Goal: Transaction & Acquisition: Purchase product/service

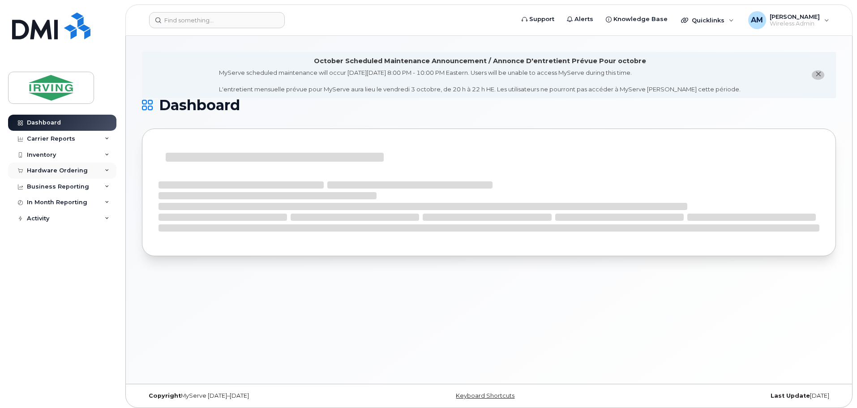
click at [69, 171] on div "Hardware Ordering" at bounding box center [57, 170] width 61 height 7
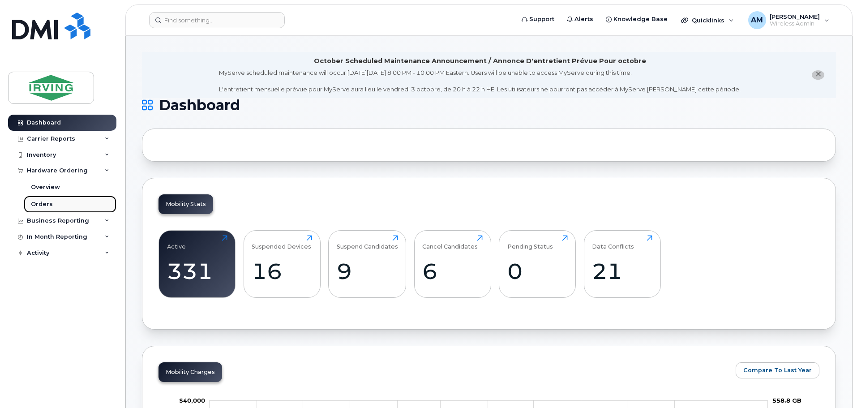
click at [42, 202] on div "Orders" at bounding box center [42, 204] width 22 height 8
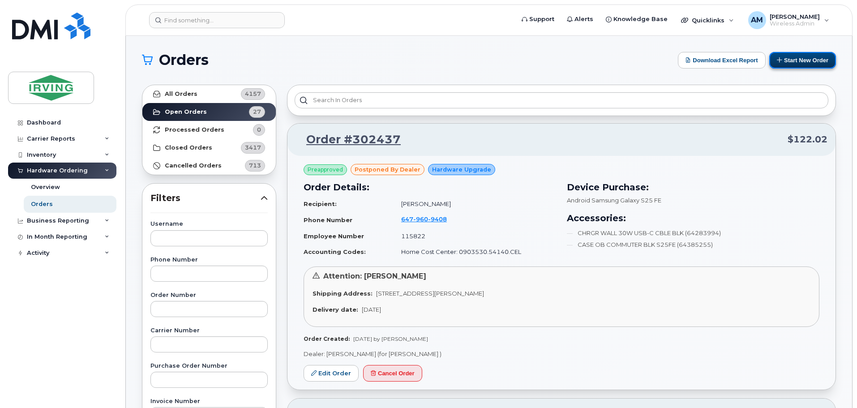
click at [810, 60] on button "Start New Order" at bounding box center [803, 60] width 67 height 17
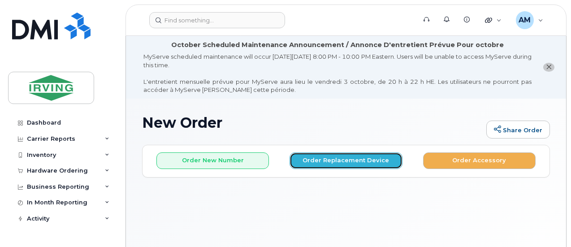
click at [332, 160] on button "Order Replacement Device" at bounding box center [345, 160] width 112 height 17
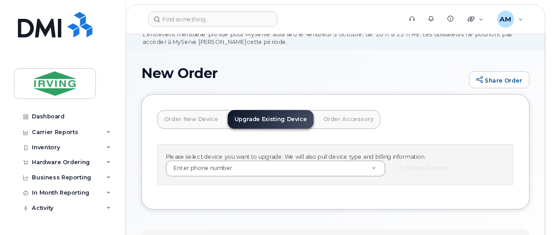
scroll to position [47, 0]
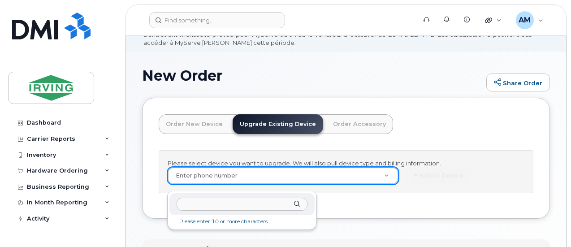
type input "4165574934"
click at [256, 200] on input "4165574934" at bounding box center [242, 204] width 131 height 13
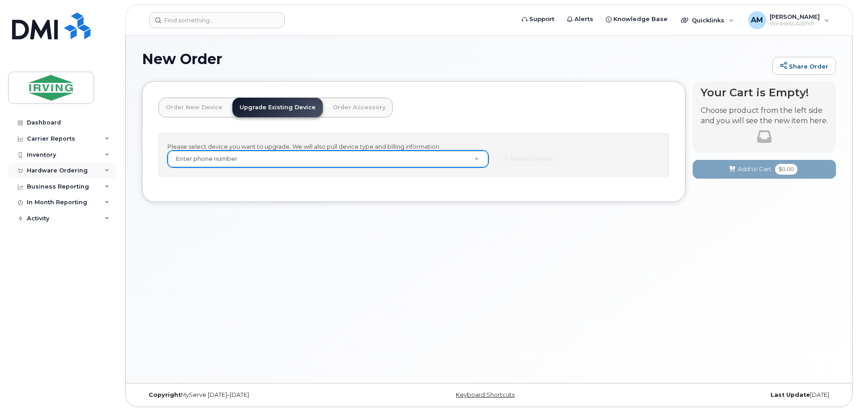
click at [51, 168] on div "Hardware Ordering" at bounding box center [57, 170] width 61 height 7
click at [46, 203] on div "Orders" at bounding box center [42, 204] width 22 height 8
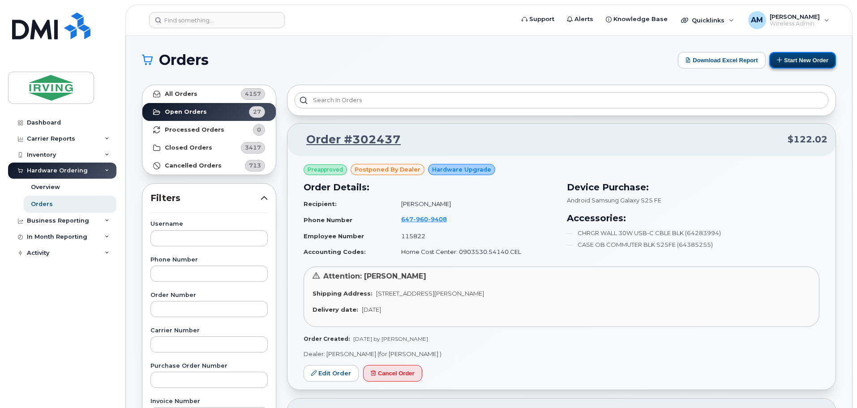
click at [800, 58] on button "Start New Order" at bounding box center [803, 60] width 67 height 17
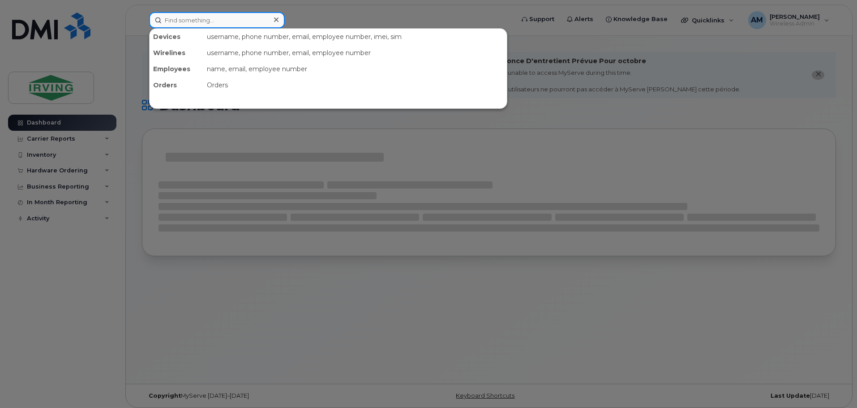
click at [196, 19] on input at bounding box center [217, 20] width 136 height 16
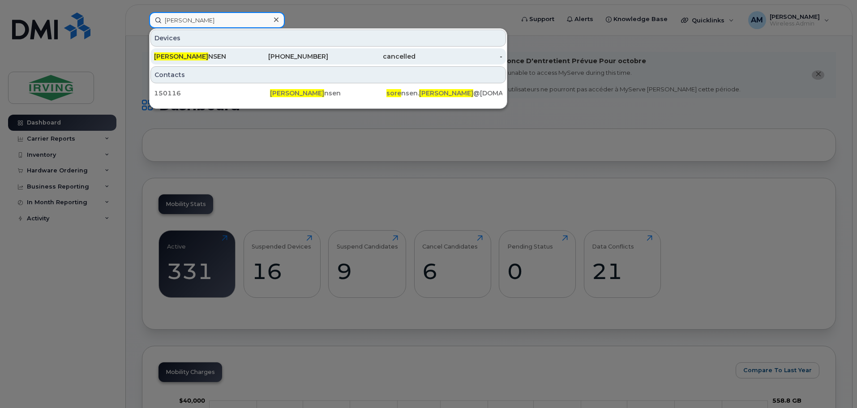
type input "sarah Sore"
click at [195, 55] on span "SARAH SORE" at bounding box center [181, 56] width 54 height 8
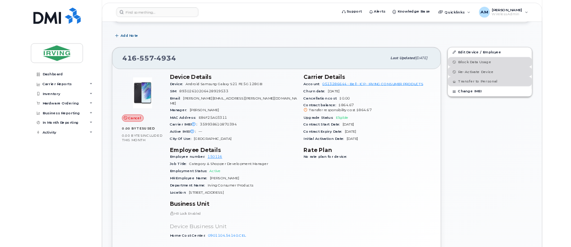
scroll to position [179, 0]
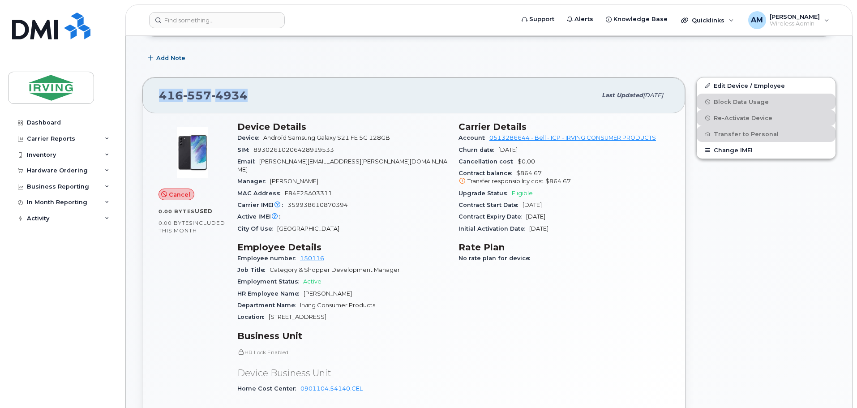
drag, startPoint x: 249, startPoint y: 92, endPoint x: 149, endPoint y: 95, distance: 99.5
click at [149, 95] on div "[PHONE_NUMBER] Last updated [DATE]" at bounding box center [413, 96] width 543 height 36
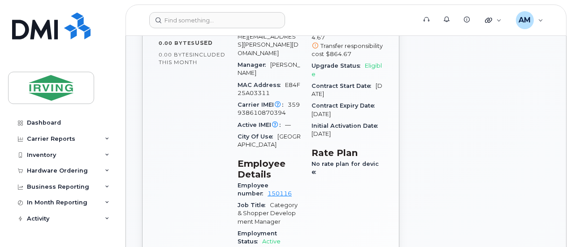
scroll to position [365, 0]
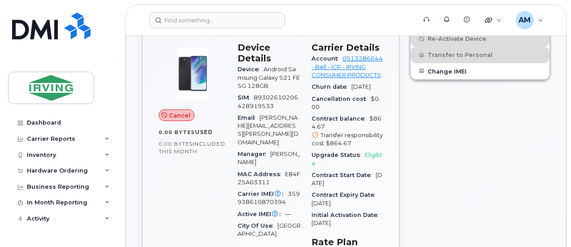
scroll to position [288, 0]
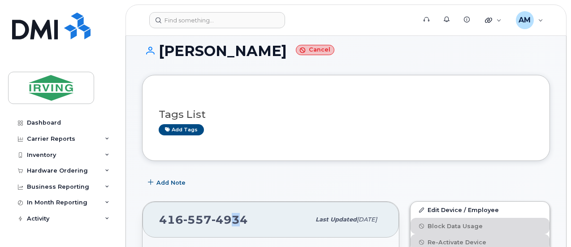
drag, startPoint x: 231, startPoint y: 213, endPoint x: 237, endPoint y: 224, distance: 12.0
click at [237, 224] on span "4934" at bounding box center [229, 219] width 36 height 13
click at [255, 216] on div "416 557 4934" at bounding box center [234, 219] width 151 height 19
click at [254, 218] on div "416 557 4934" at bounding box center [234, 219] width 151 height 19
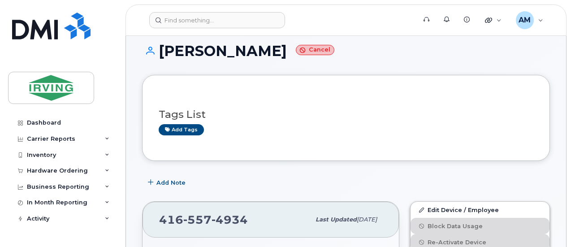
click at [250, 217] on div "416 557 4934" at bounding box center [234, 219] width 151 height 19
drag, startPoint x: 245, startPoint y: 218, endPoint x: 150, endPoint y: 219, distance: 94.5
click at [150, 219] on div "[PHONE_NUMBER] Last updated [DATE]" at bounding box center [270, 220] width 256 height 36
copy span "416 557 4934"
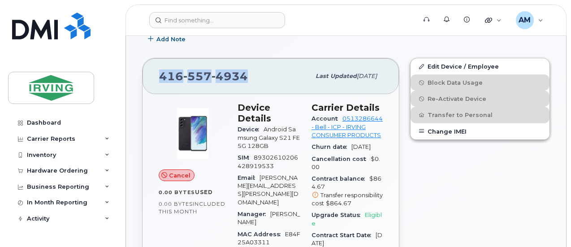
scroll to position [226, 0]
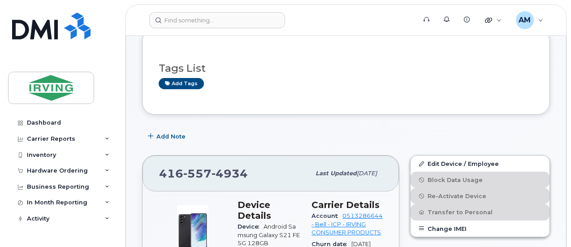
scroll to position [0, 0]
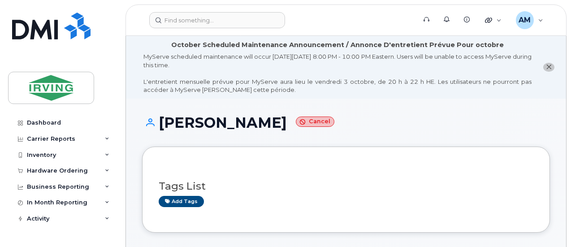
drag, startPoint x: 159, startPoint y: 121, endPoint x: 300, endPoint y: 135, distance: 142.2
click at [300, 135] on div "SARAH SORENSEN Cancel" at bounding box center [346, 131] width 408 height 32
copy h1 "[PERSON_NAME]"
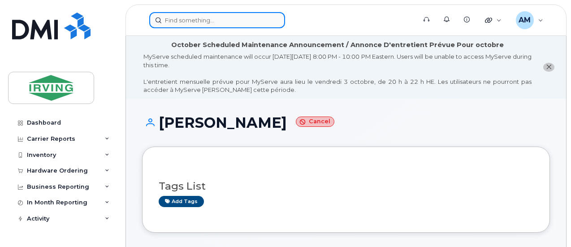
click at [201, 18] on input at bounding box center [217, 20] width 136 height 16
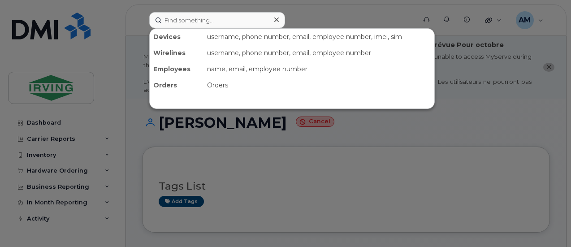
click at [473, 141] on div at bounding box center [285, 123] width 571 height 247
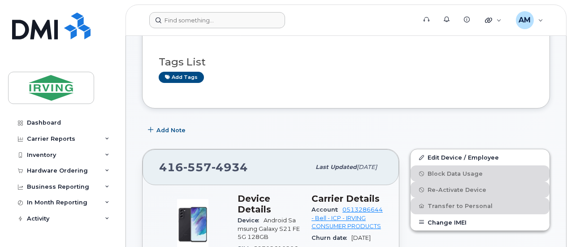
scroll to position [114, 0]
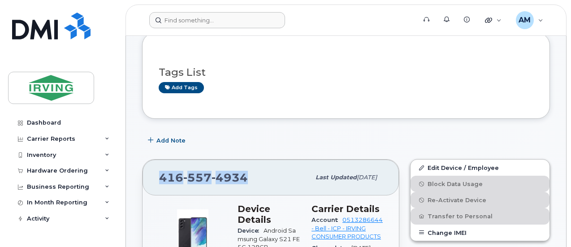
drag, startPoint x: 161, startPoint y: 177, endPoint x: 254, endPoint y: 184, distance: 92.6
click at [254, 184] on div "416 557 4934" at bounding box center [234, 177] width 151 height 19
copy span "416 557 4934"
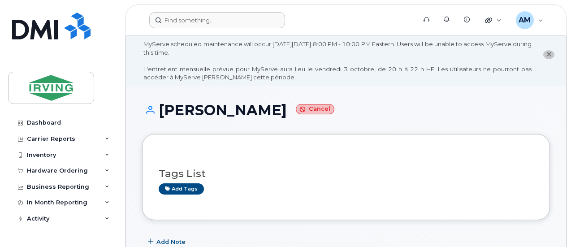
scroll to position [0, 0]
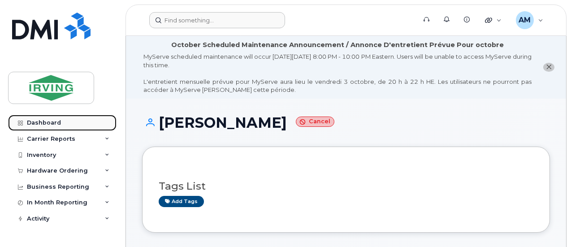
click at [32, 121] on div "Dashboard" at bounding box center [44, 122] width 34 height 7
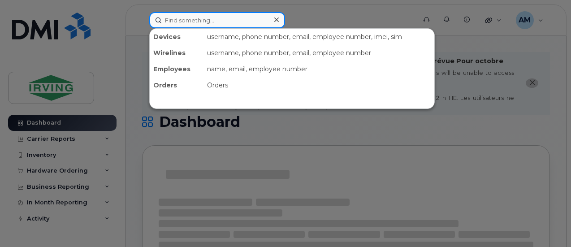
click at [222, 21] on input at bounding box center [217, 20] width 136 height 16
paste input "4165574934"
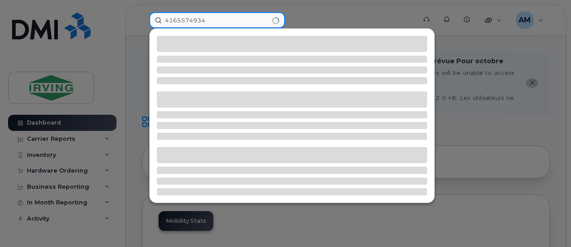
type input "4165574934"
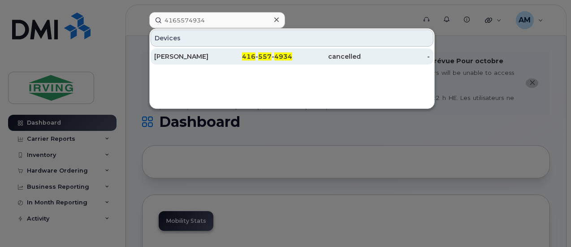
click at [177, 57] on div "[PERSON_NAME]" at bounding box center [188, 56] width 69 height 9
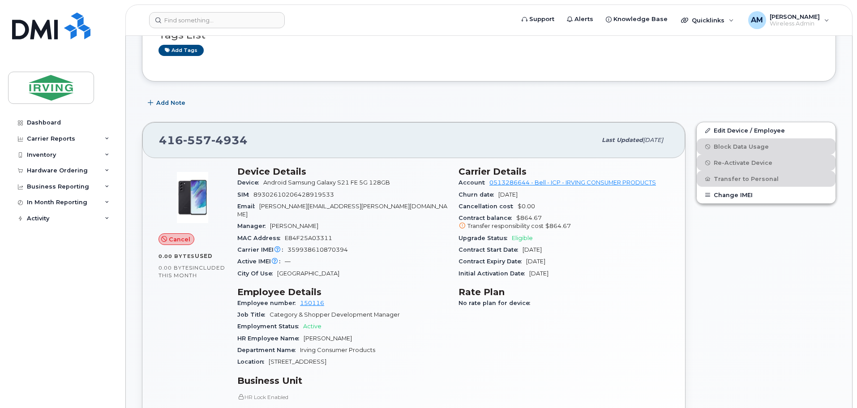
scroll to position [179, 0]
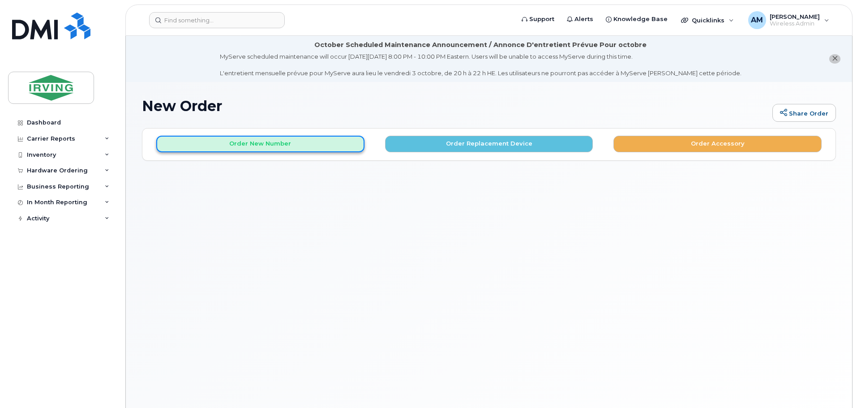
click at [297, 139] on button "Order New Number" at bounding box center [260, 144] width 208 height 17
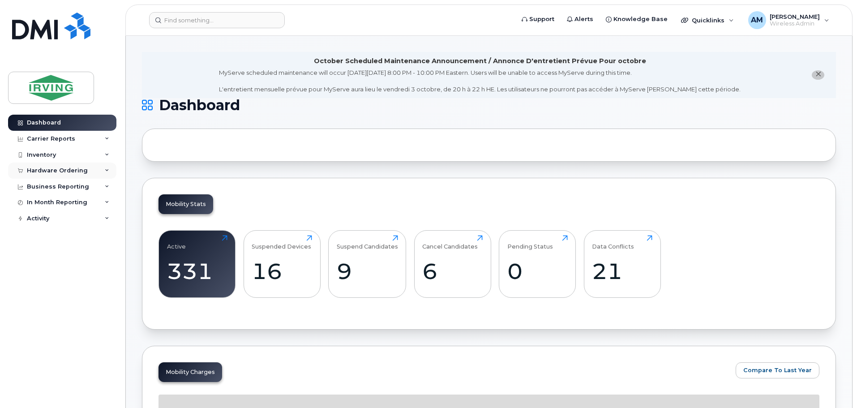
click at [72, 170] on div "Hardware Ordering" at bounding box center [57, 170] width 61 height 7
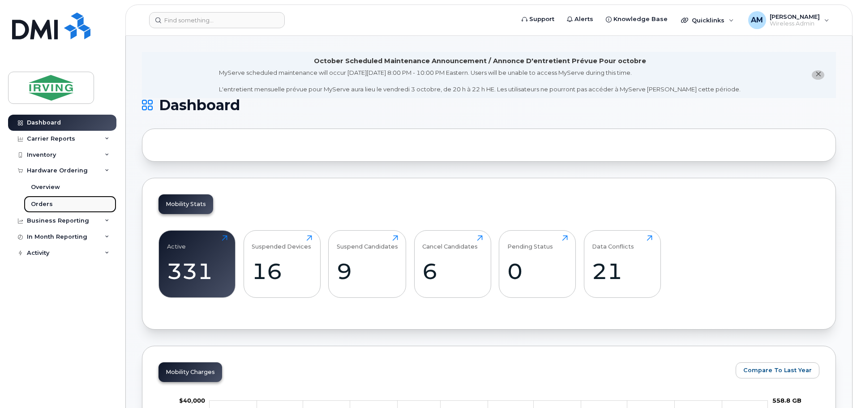
click at [52, 203] on link "Orders" at bounding box center [70, 204] width 93 height 17
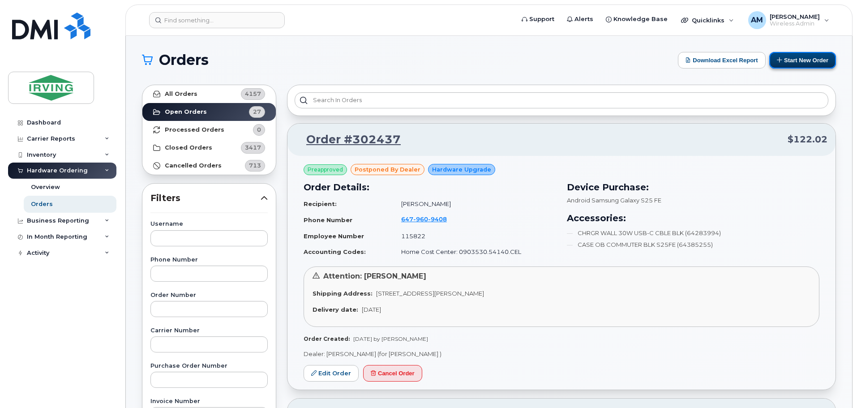
click at [797, 60] on button "Start New Order" at bounding box center [803, 60] width 67 height 17
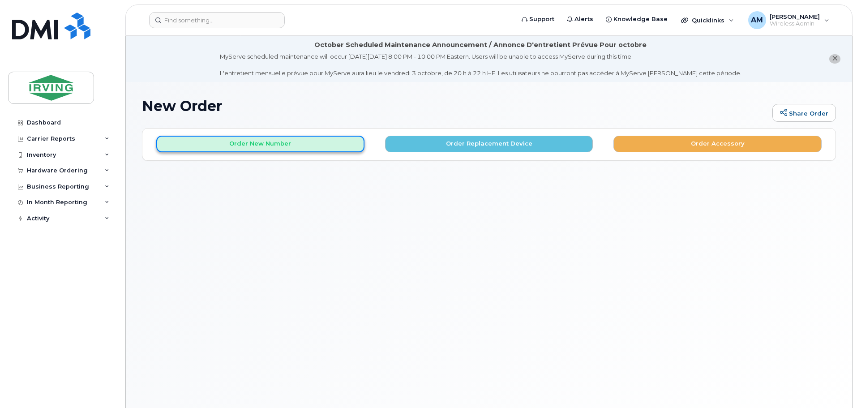
click at [307, 150] on button "Order New Number" at bounding box center [260, 144] width 208 height 17
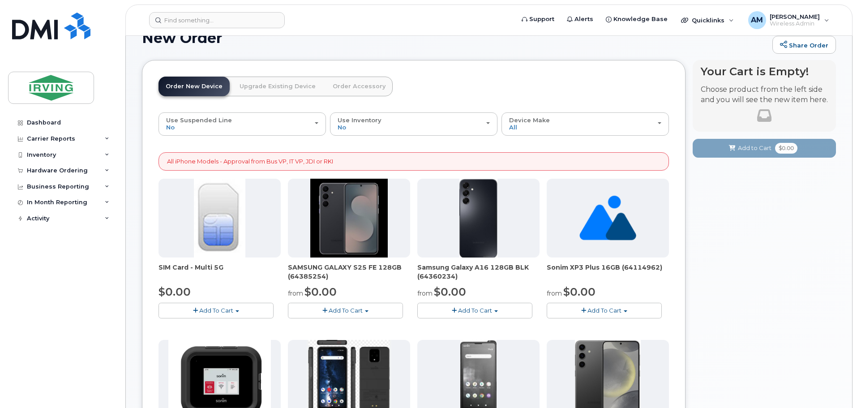
scroll to position [90, 0]
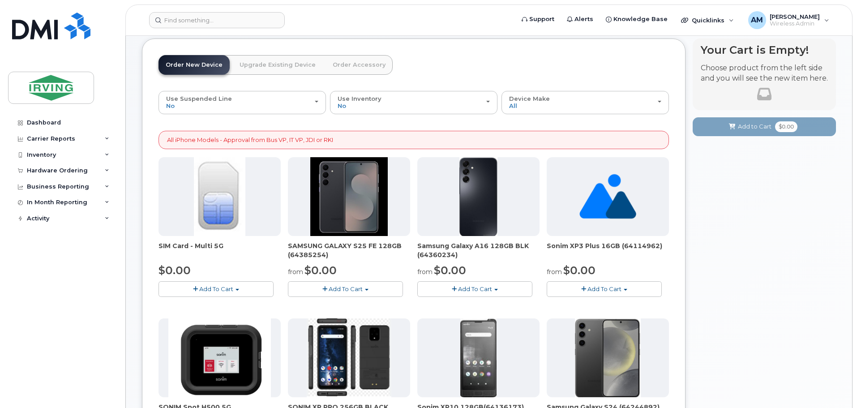
click at [354, 287] on span "Add To Cart" at bounding box center [346, 288] width 34 height 7
click at [354, 304] on link "$0.00 - 3 year term – Voice & Data(128gb)" at bounding box center [361, 305] width 142 height 11
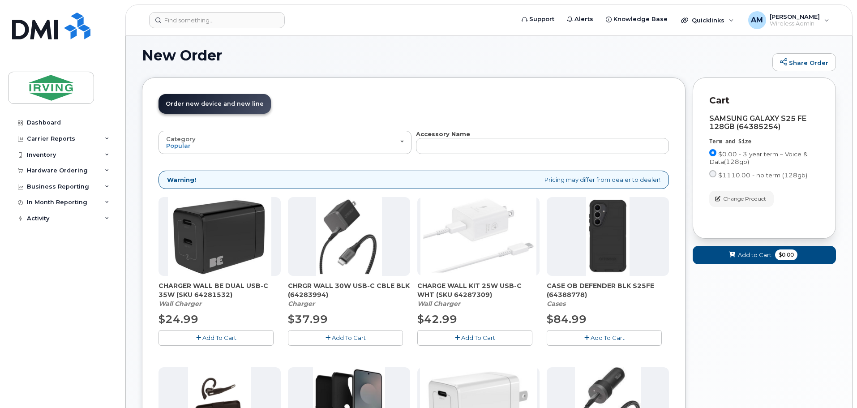
click at [360, 337] on span "Add To Cart" at bounding box center [349, 337] width 34 height 7
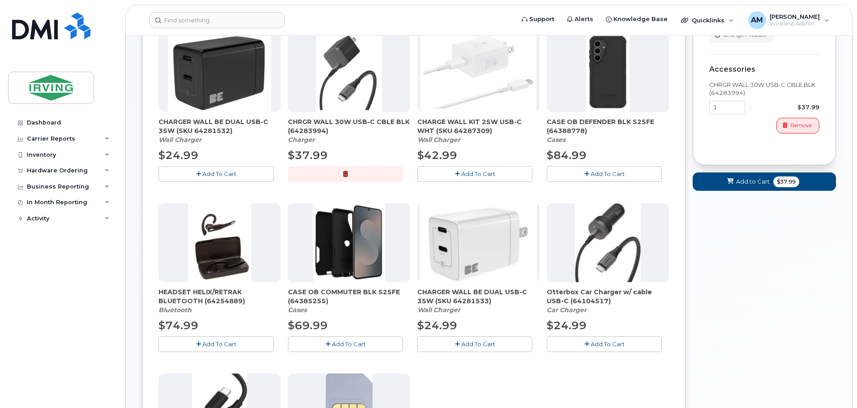
scroll to position [230, 0]
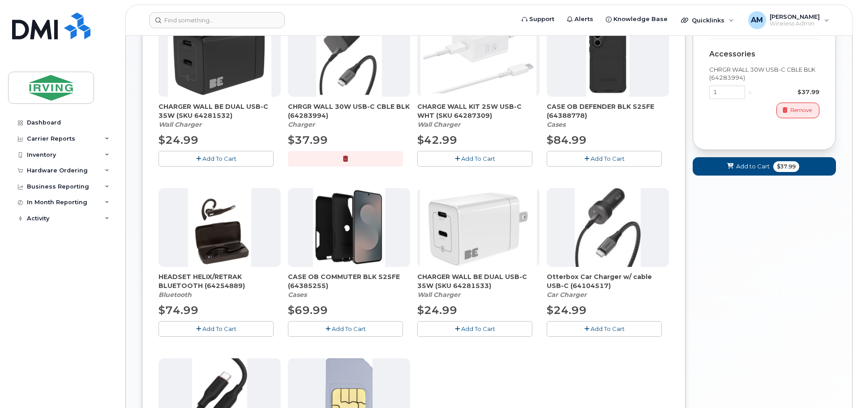
click at [346, 329] on span "Add To Cart" at bounding box center [349, 328] width 34 height 7
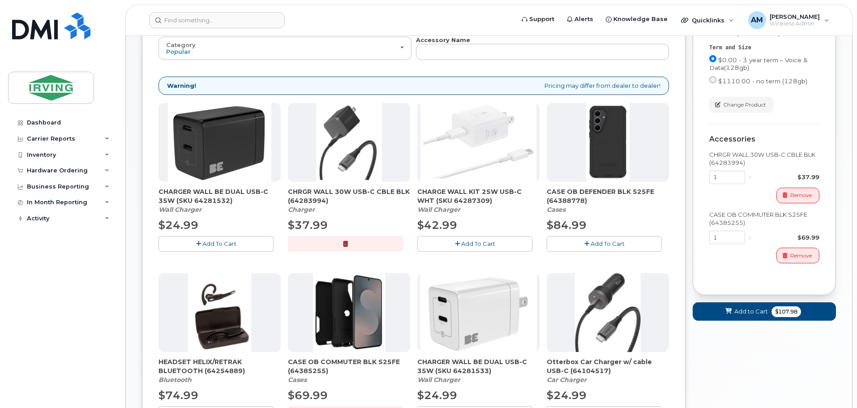
scroll to position [140, 0]
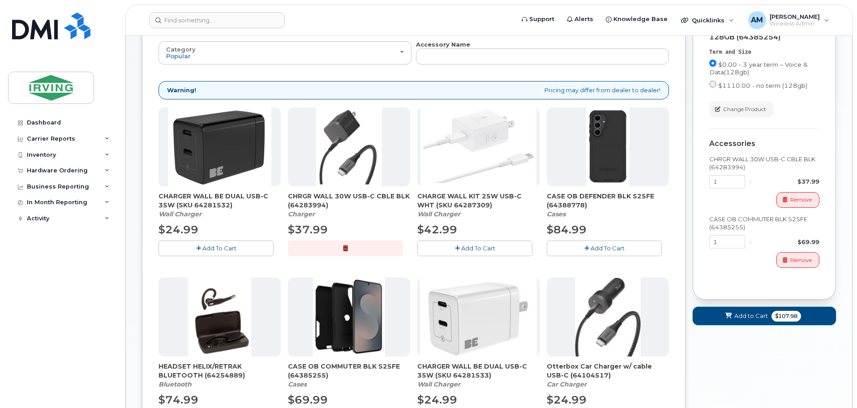
click at [740, 318] on span "Add to Cart" at bounding box center [752, 316] width 34 height 9
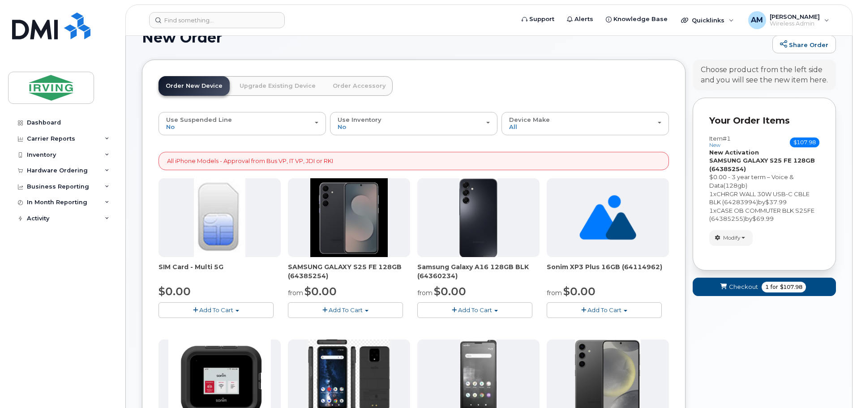
scroll to position [51, 0]
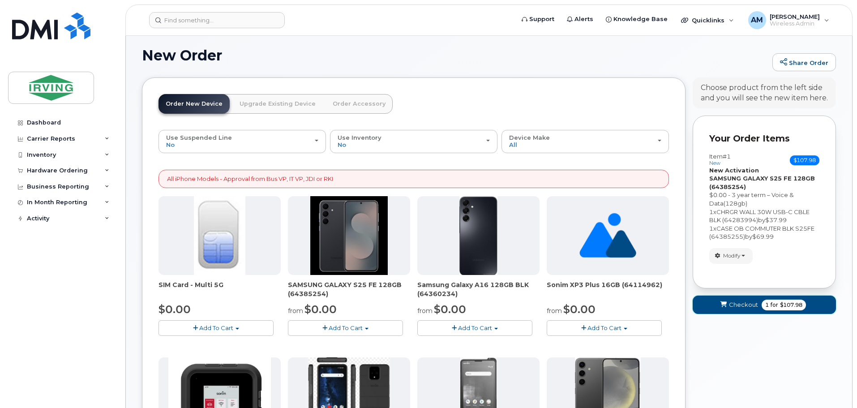
click at [736, 305] on span "Checkout" at bounding box center [743, 305] width 29 height 9
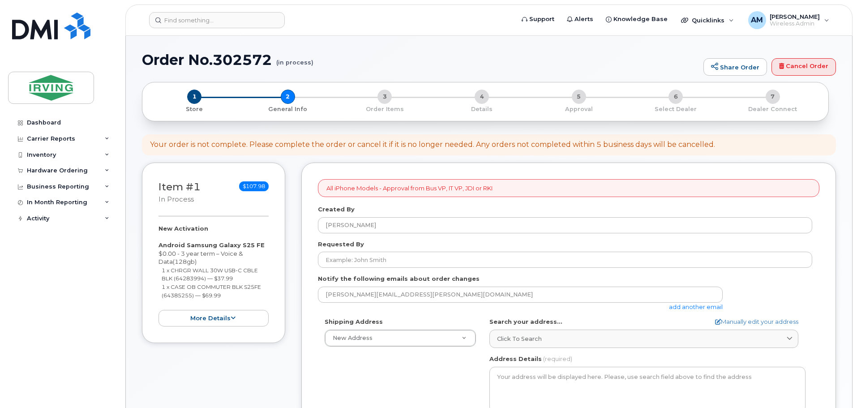
select select
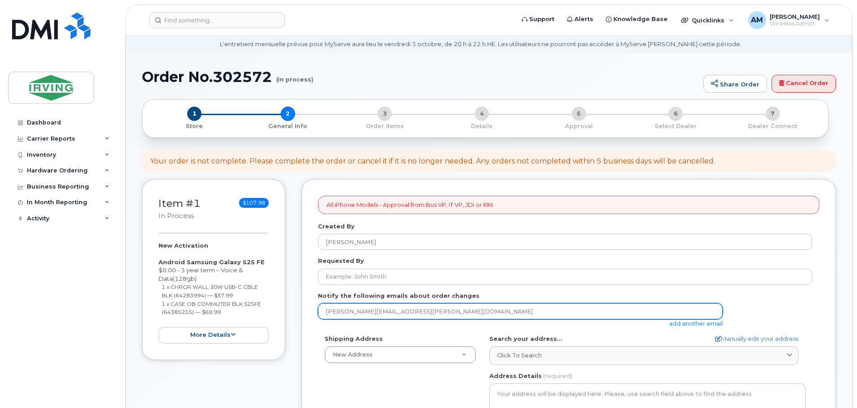
scroll to position [45, 0]
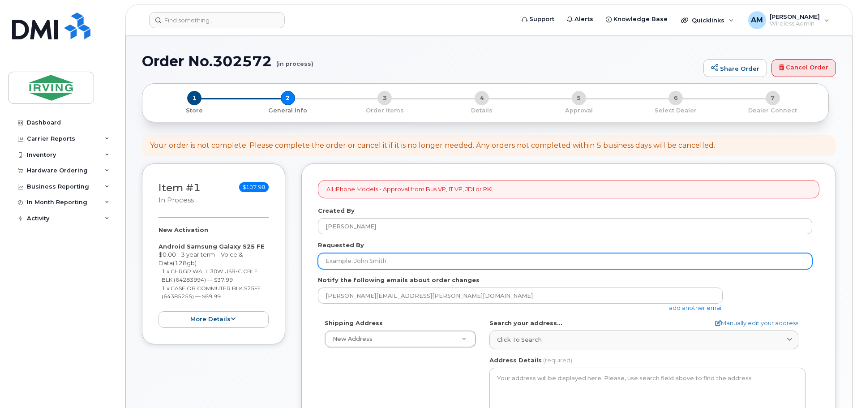
click at [366, 257] on input "Requested By" at bounding box center [565, 261] width 495 height 16
type input "[PERSON_NAME]"
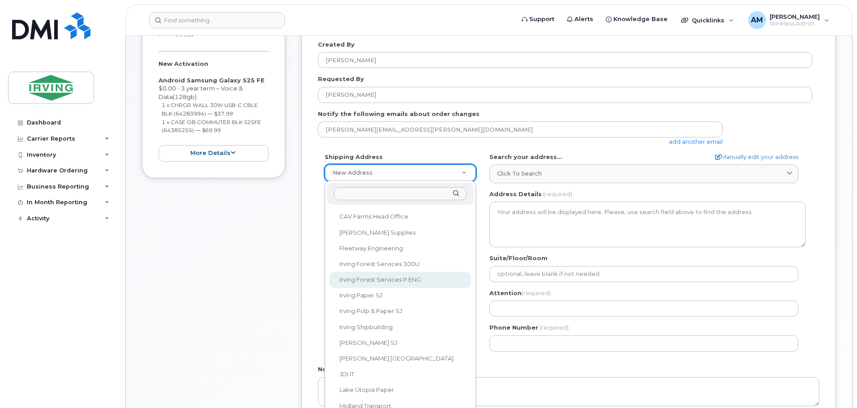
scroll to position [224, 0]
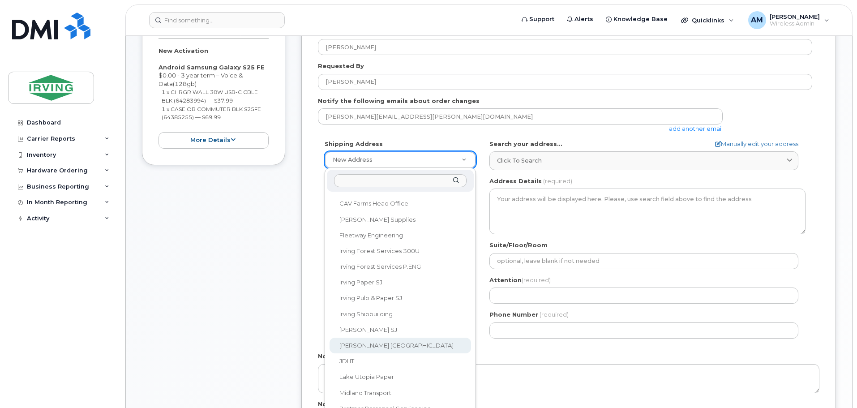
select select
type textarea "1551 Weston Rd YORK ON M6M 4Y4 CANADA York Ontario M6M 4Y4"
type input "Khalid Jabbar"
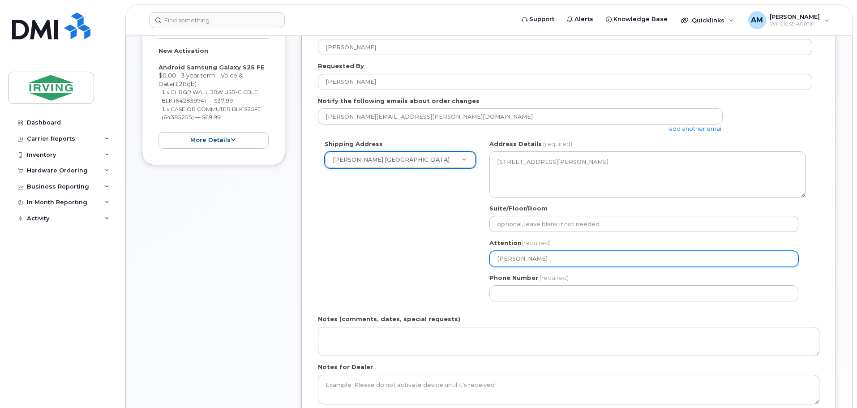
click at [539, 258] on input "[PERSON_NAME]" at bounding box center [644, 259] width 309 height 16
select select
type input "Khalid Jabba"
select select
type input "Khalid Jabb"
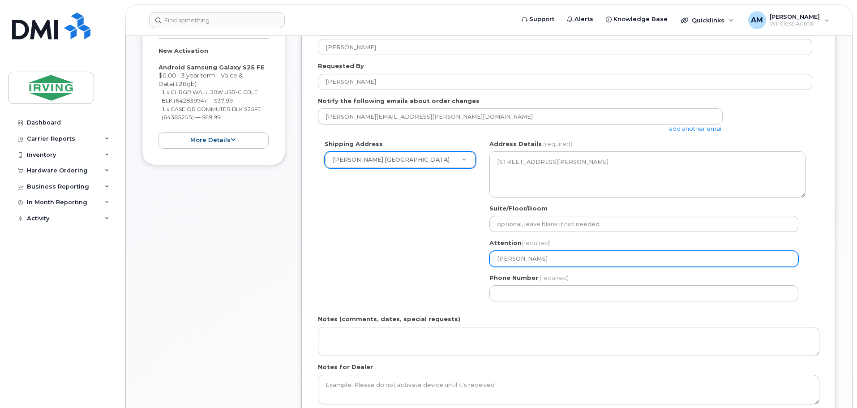
select select
type input "Khalid Jab"
select select
type input "Khalid Ja"
select select
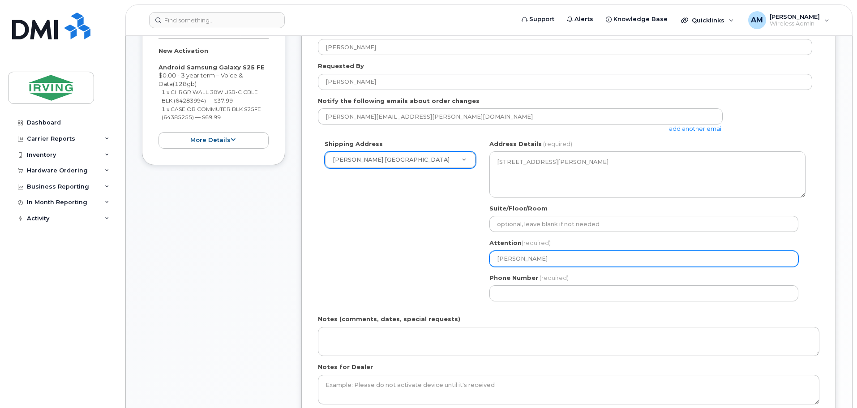
type input "Khalid J"
select select
type input "Khalid"
select select
type input "Khali"
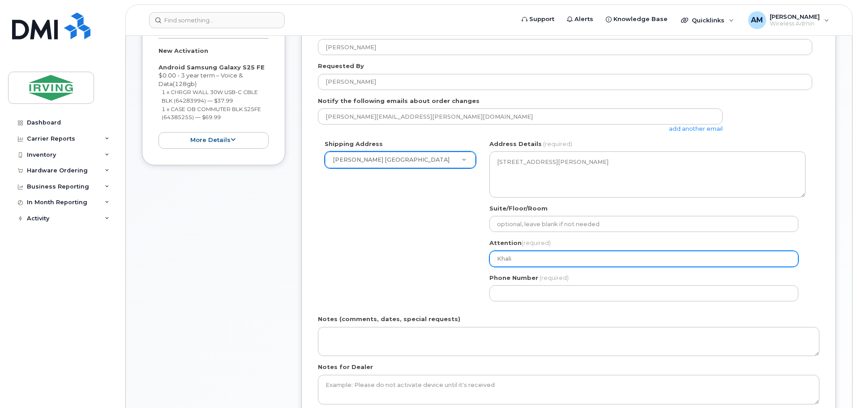
select select
type input "Khal"
select select
type input "Kha"
select select
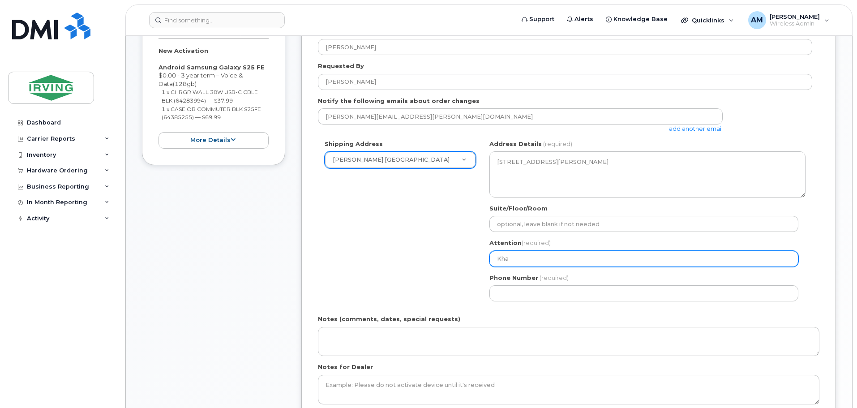
type input "Kh"
select select
type input "K"
select select
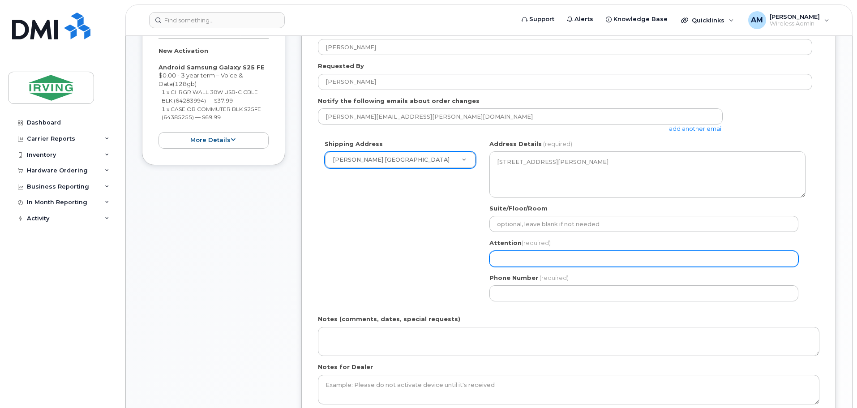
type input "M"
select select
type input "Me"
select select
type input "Meh"
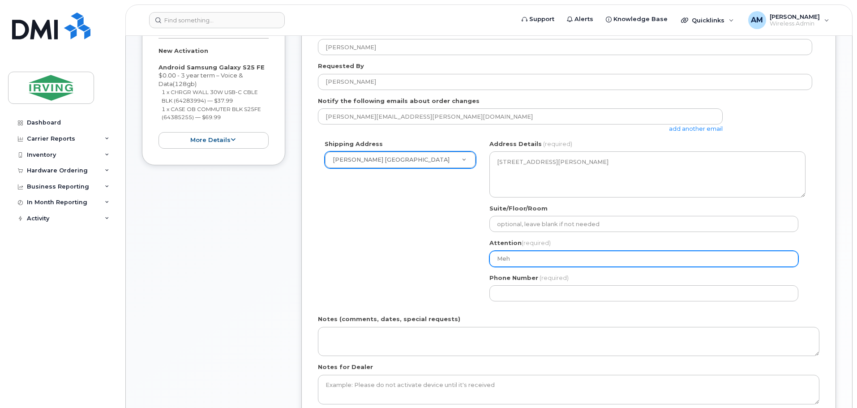
select select
type input "Mehn"
select select
type input "Mehna"
select select
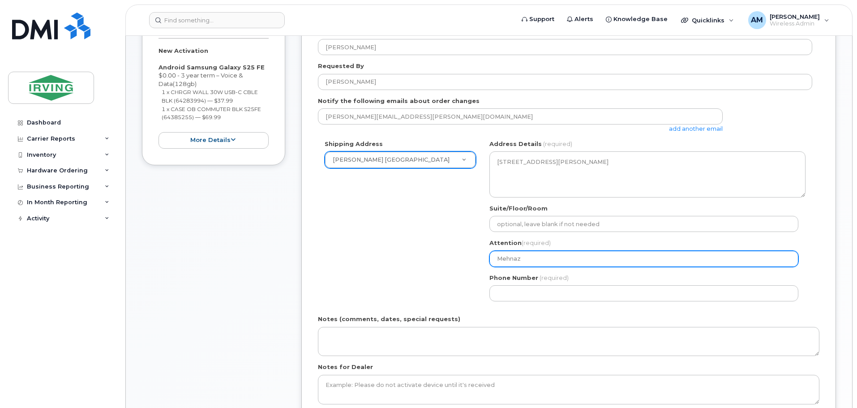
type input "Mehnaz"
select select
type input "Mehnaz A"
select select
type input "Mehnaz As"
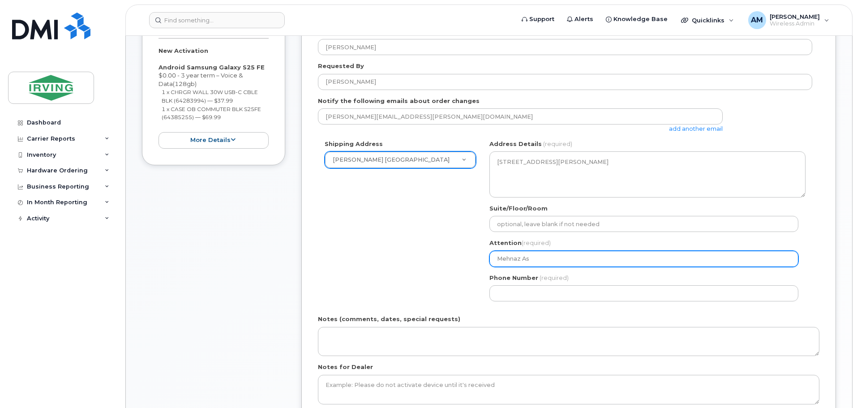
select select
type input "Mehnaz Ash"
select select
type input "Mehnaz Ashf"
select select
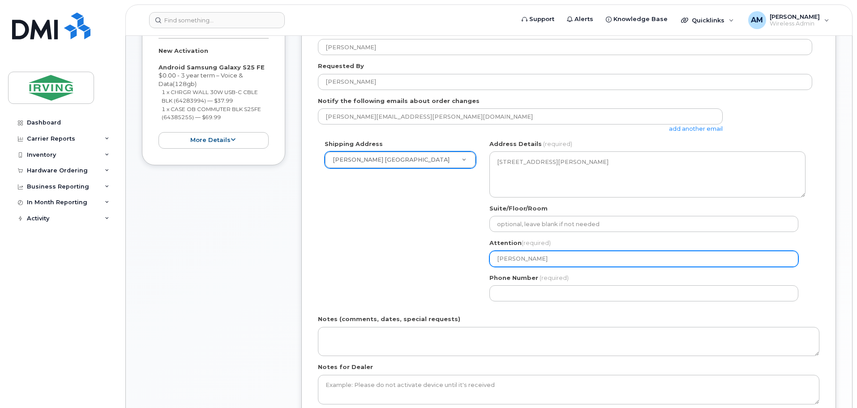
type input "Mehnaz Ashfa"
select select
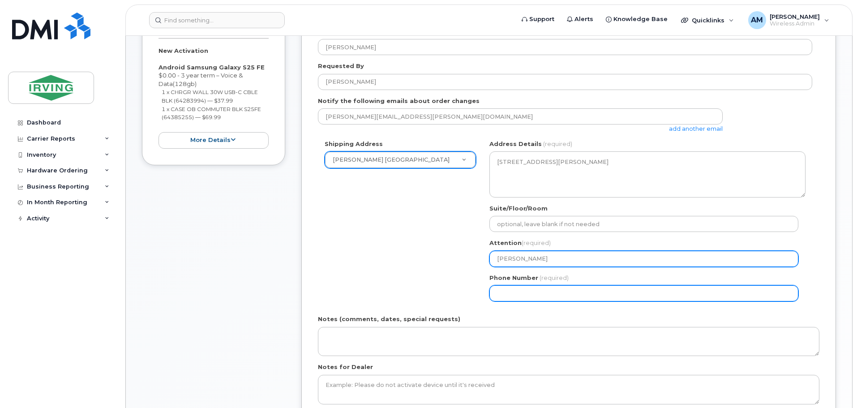
type input "Mehnaz Ashfaq"
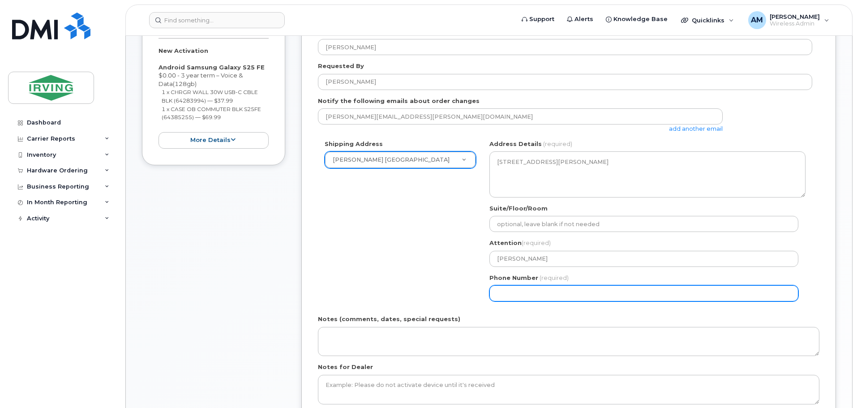
click at [541, 287] on input "Phone Number" at bounding box center [644, 293] width 309 height 16
type input "4162466533"
select select
type input "4162466532"
select select
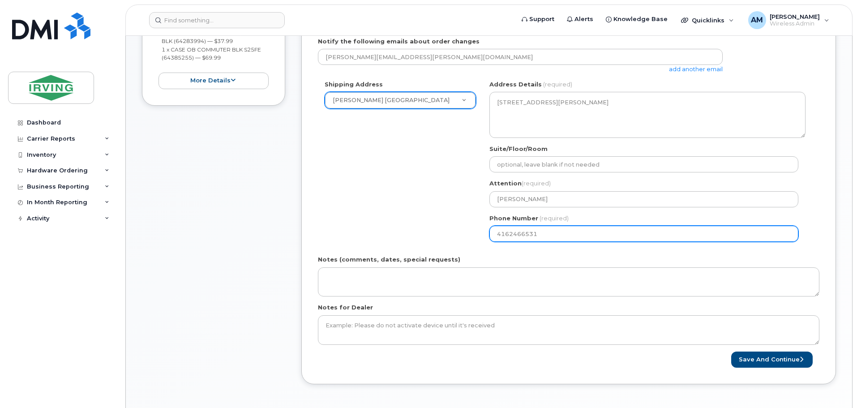
scroll to position [358, 0]
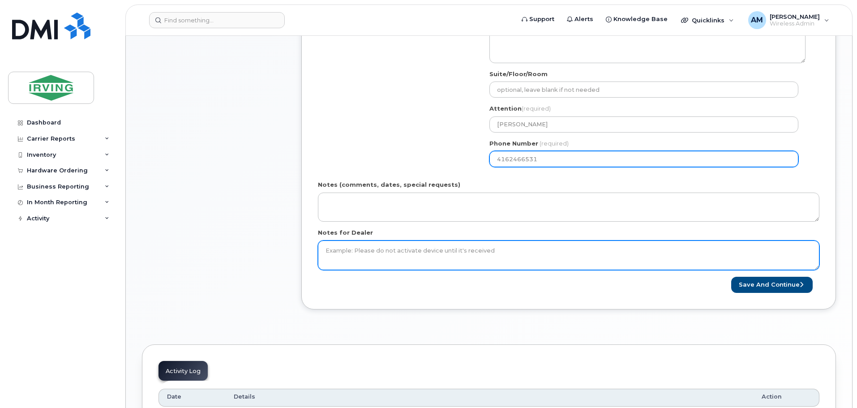
type input "4162466531"
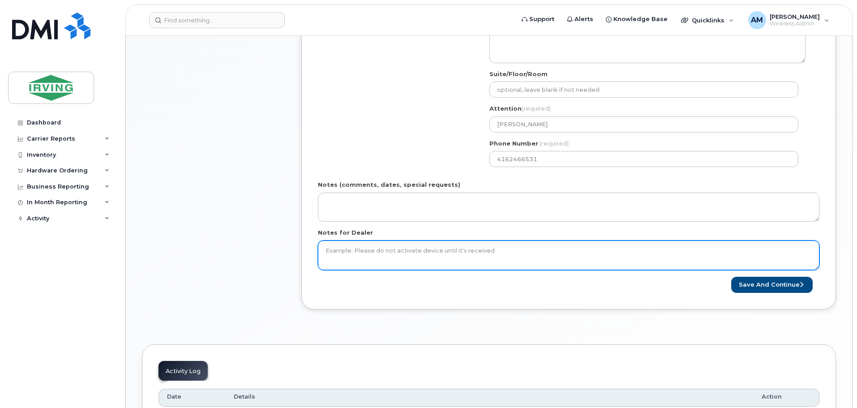
click at [358, 249] on textarea "Notes for Dealer" at bounding box center [569, 256] width 502 height 30
type textarea "Please do not activate device until it's receive"
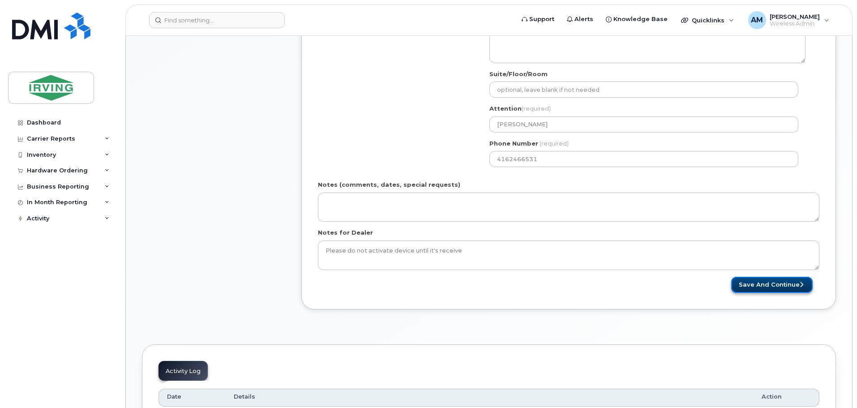
click at [794, 284] on button "Save and Continue" at bounding box center [773, 285] width 82 height 17
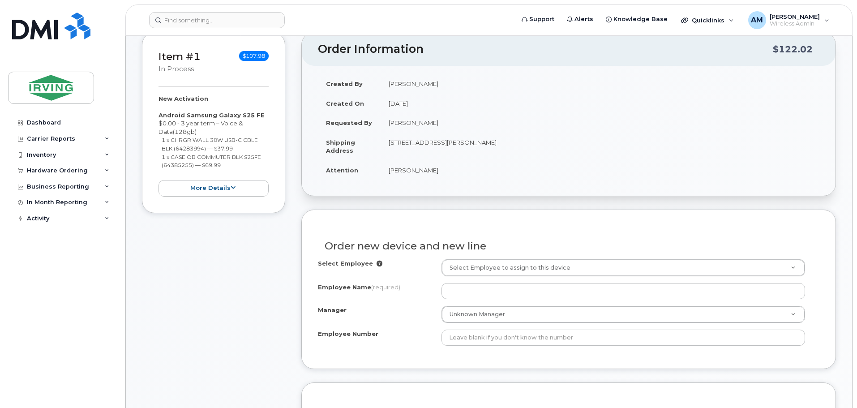
scroll to position [224, 0]
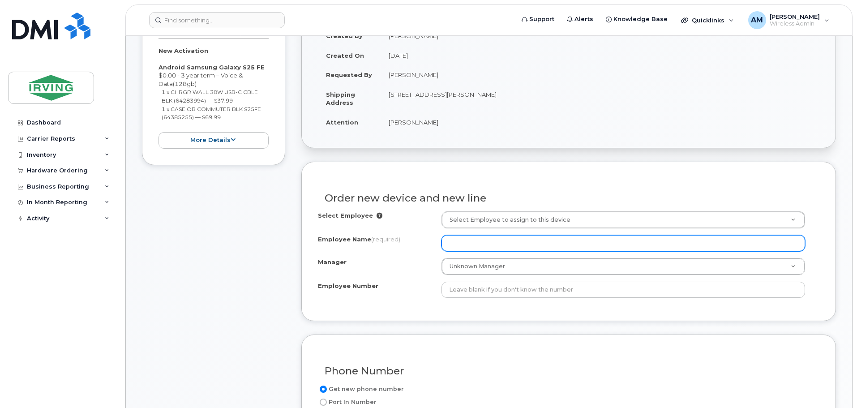
click at [513, 249] on input "Employee Name (required)" at bounding box center [624, 243] width 364 height 16
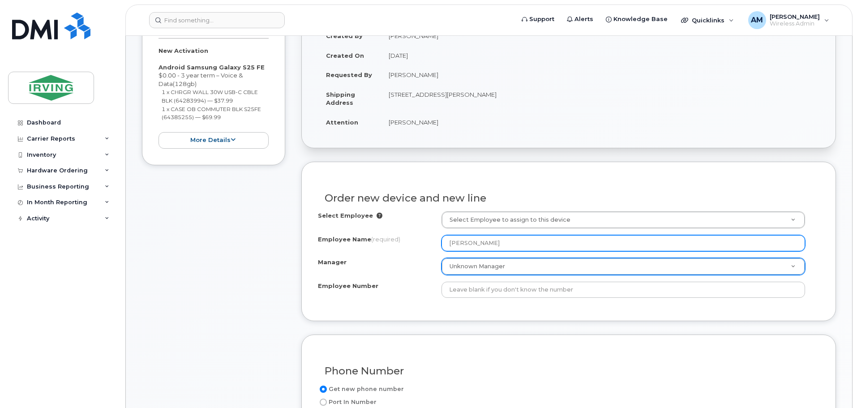
type input "[PERSON_NAME]"
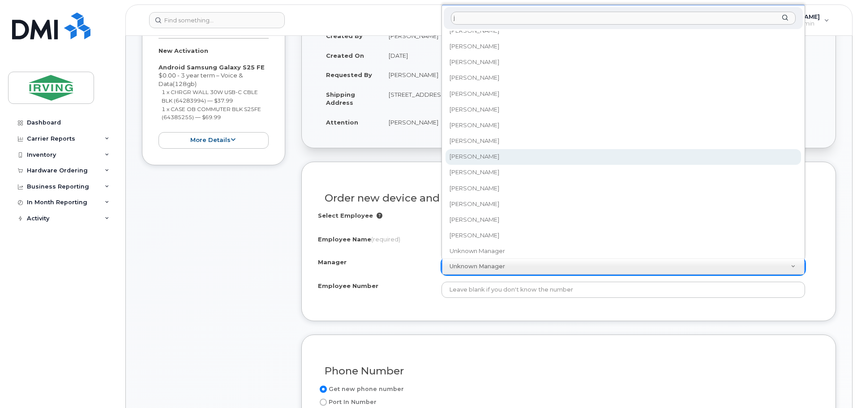
scroll to position [0, 0]
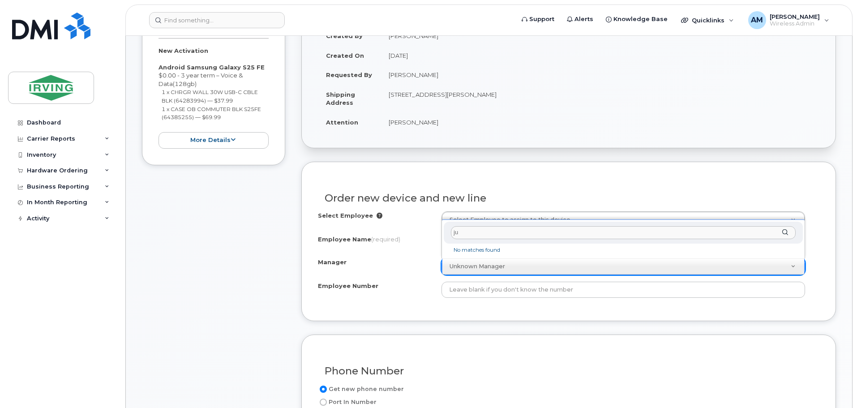
type input "j"
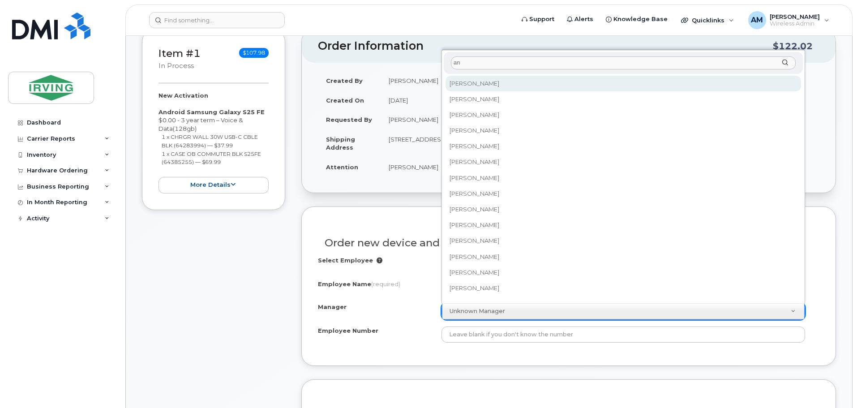
type input "a"
drag, startPoint x: 492, startPoint y: 78, endPoint x: 470, endPoint y: 322, distance: 244.7
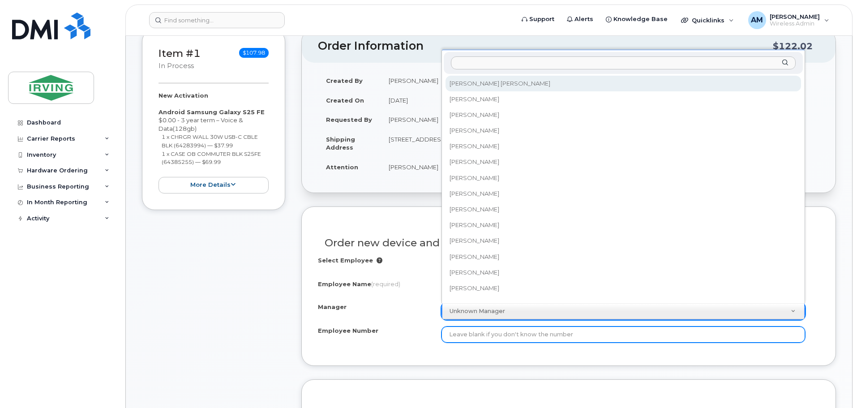
click at [487, 336] on input "Employee Number" at bounding box center [624, 335] width 364 height 16
click at [488, 336] on input "Employee Number" at bounding box center [624, 335] width 364 height 16
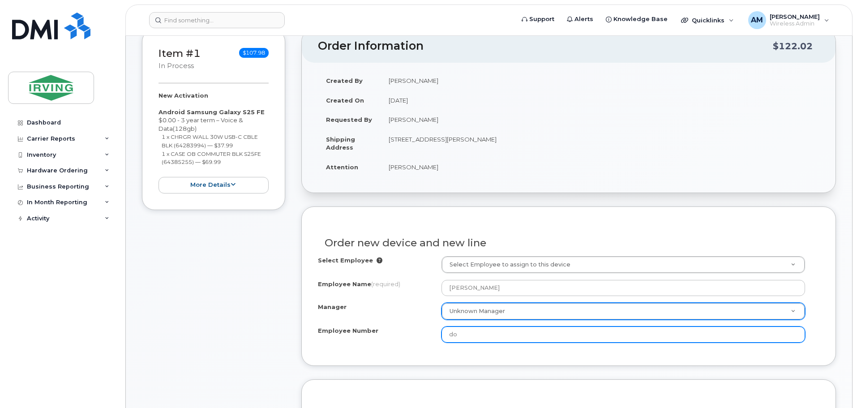
type input "d"
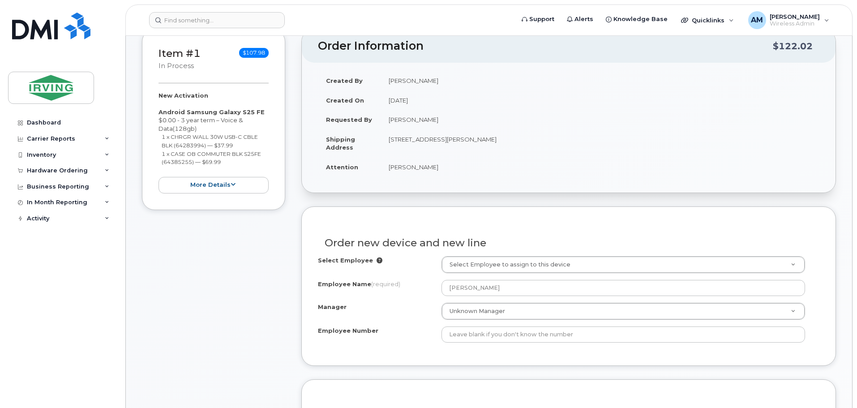
drag, startPoint x: 502, startPoint y: 312, endPoint x: 500, endPoint y: 328, distance: 16.2
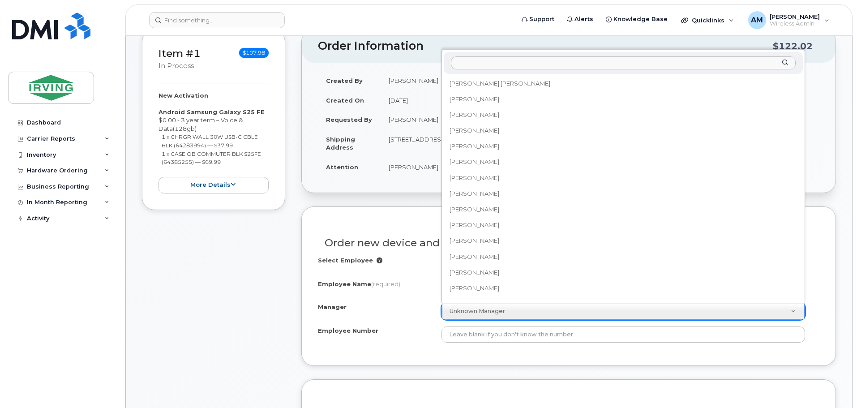
scroll to position [72837, 0]
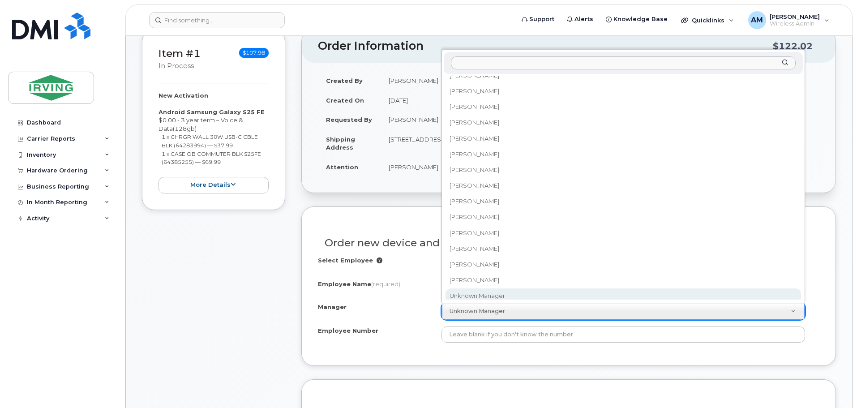
type input "A"
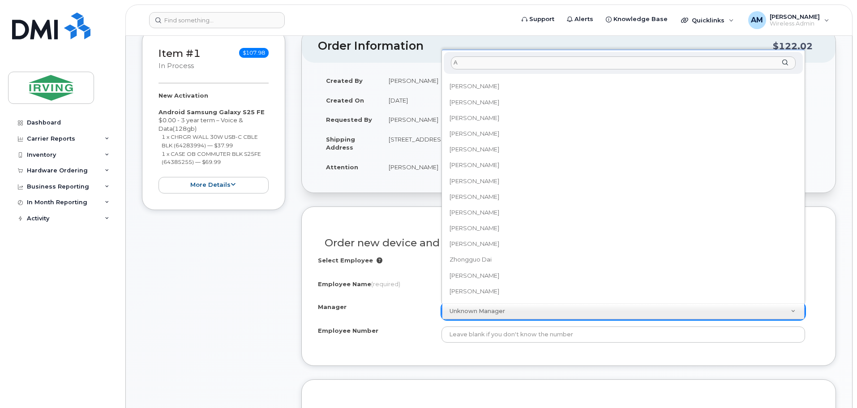
scroll to position [0, 0]
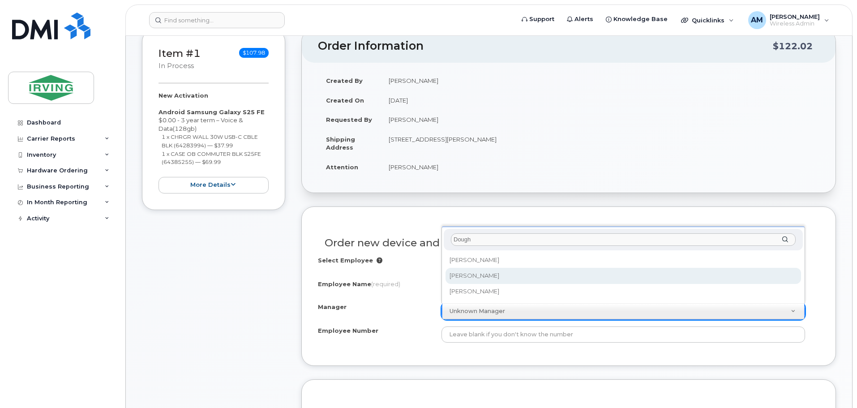
type input "Dough"
select select "1484573"
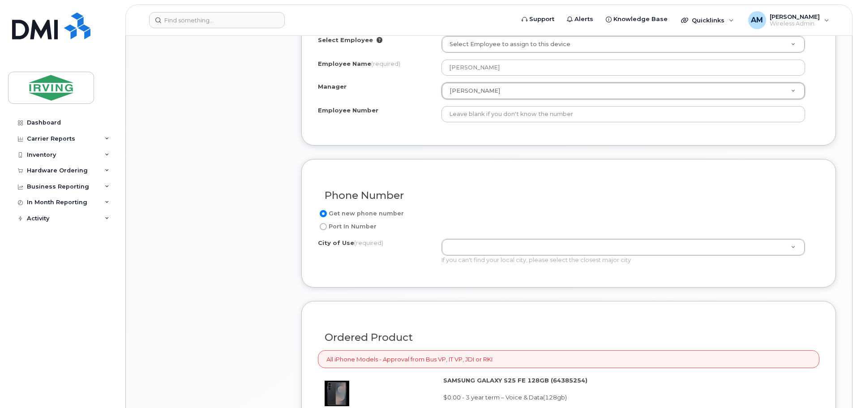
scroll to position [403, 0]
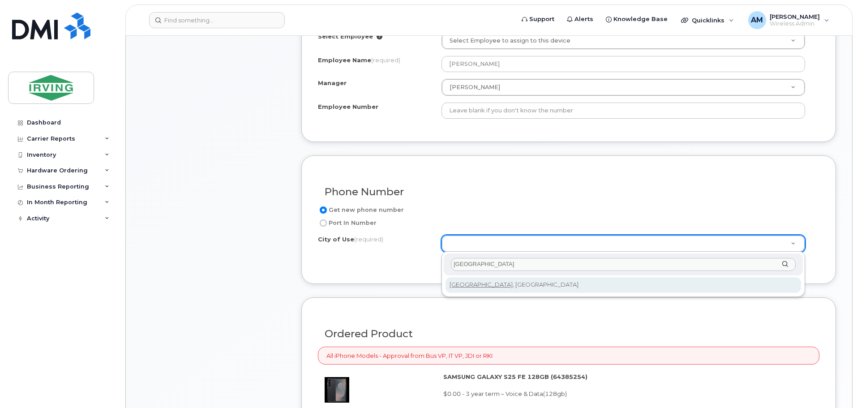
type input "Toronto"
type input "4934"
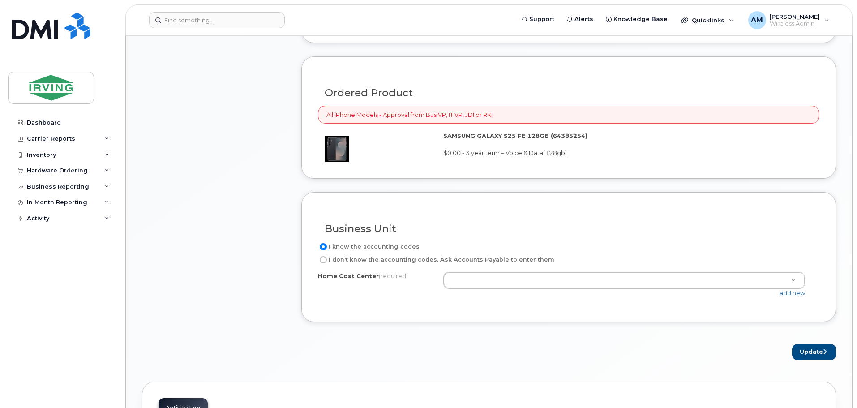
scroll to position [672, 0]
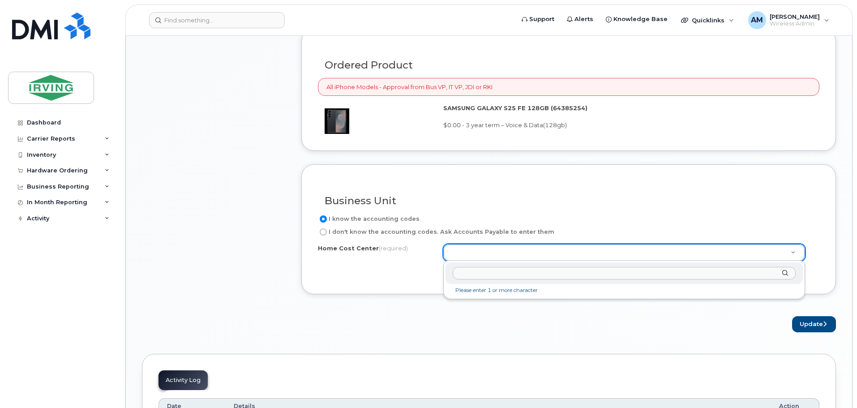
click at [477, 276] on input "text" at bounding box center [624, 273] width 343 height 13
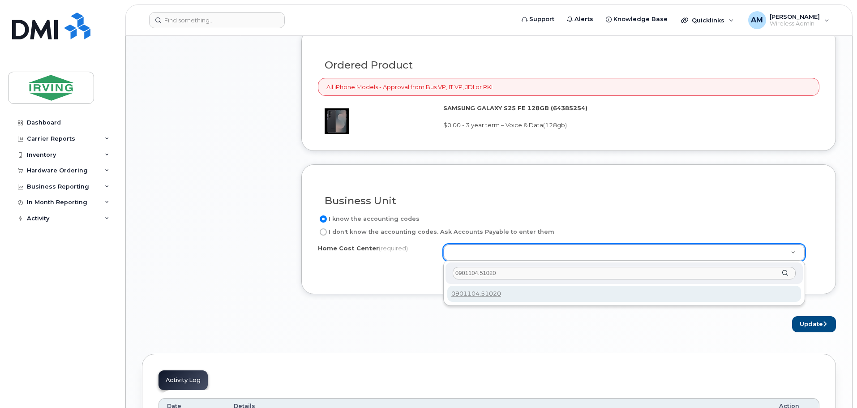
type input "0901104.51020"
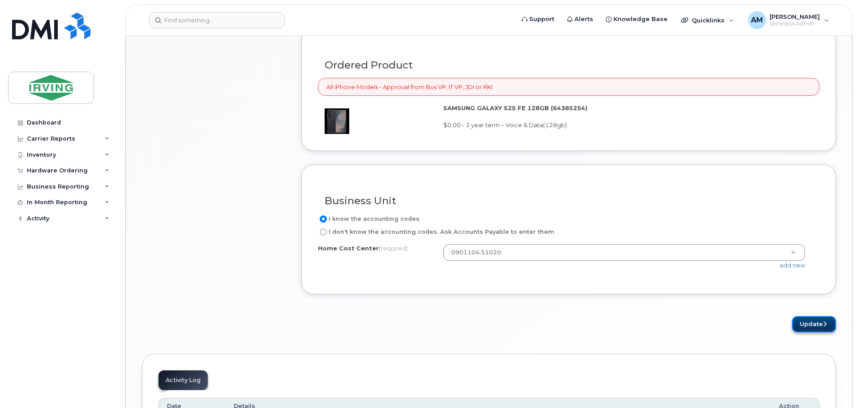
click at [808, 321] on button "Update" at bounding box center [815, 324] width 44 height 17
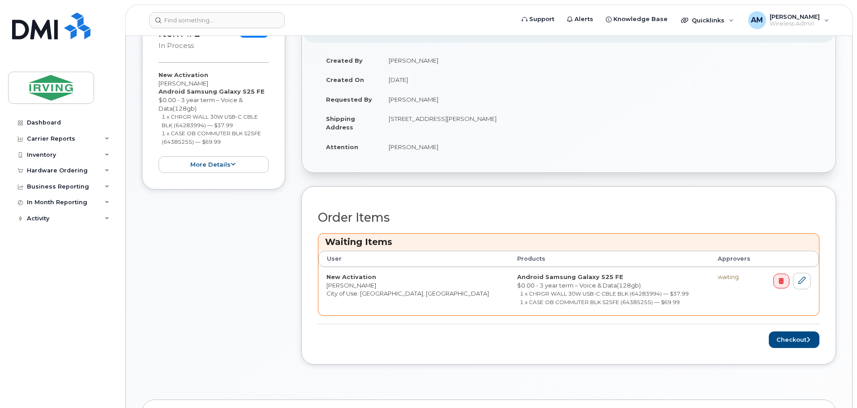
scroll to position [224, 0]
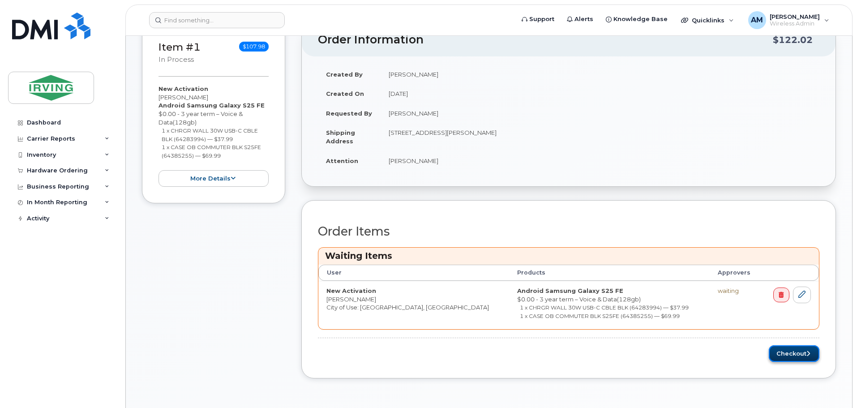
click at [778, 354] on button "Checkout" at bounding box center [794, 353] width 51 height 17
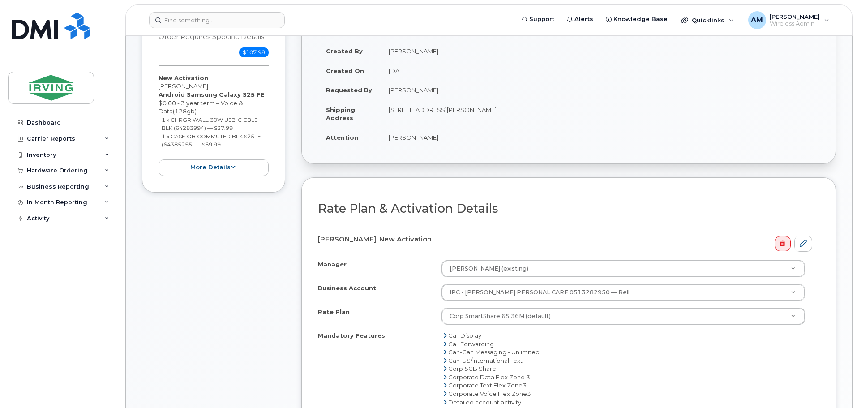
scroll to position [225, 0]
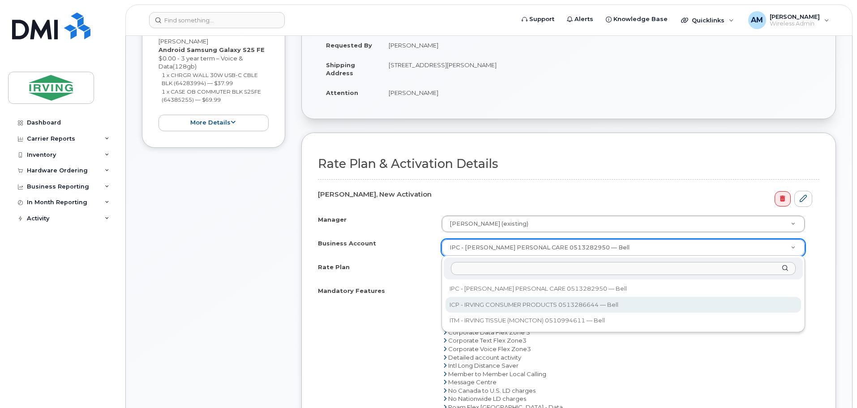
select select "11290"
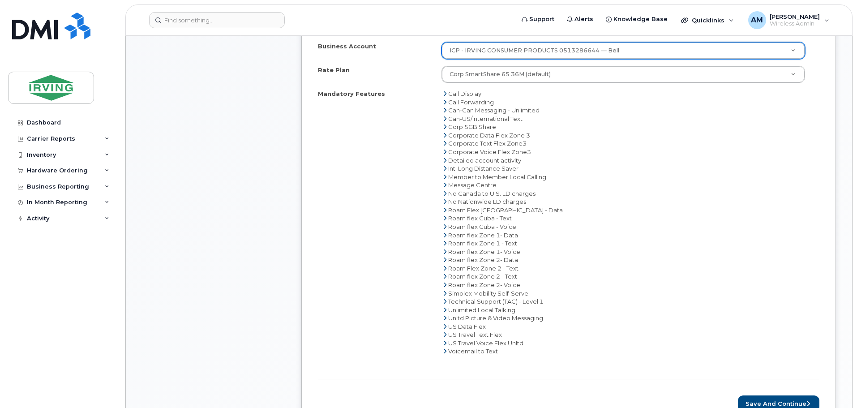
scroll to position [539, 0]
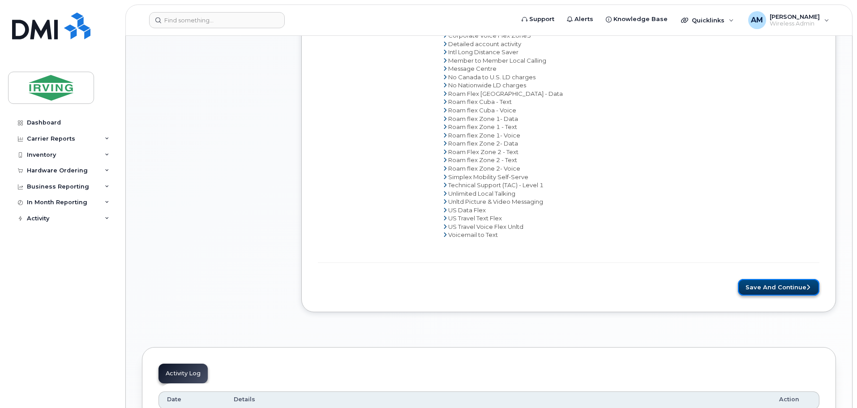
click at [763, 289] on button "Save and Continue" at bounding box center [779, 287] width 82 height 17
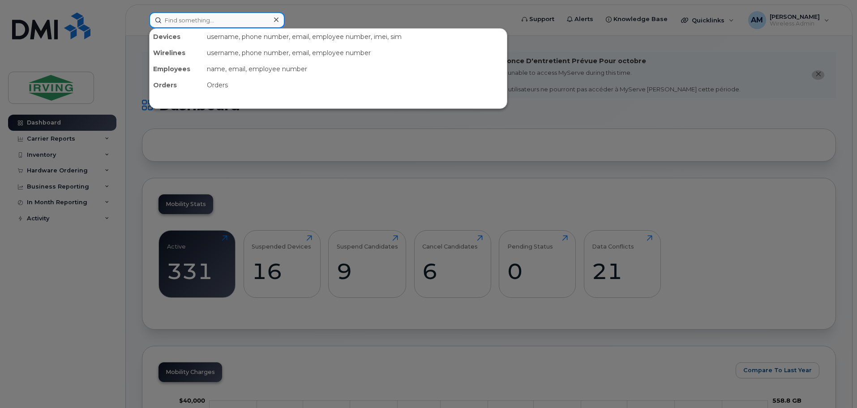
click at [231, 20] on input at bounding box center [217, 20] width 136 height 16
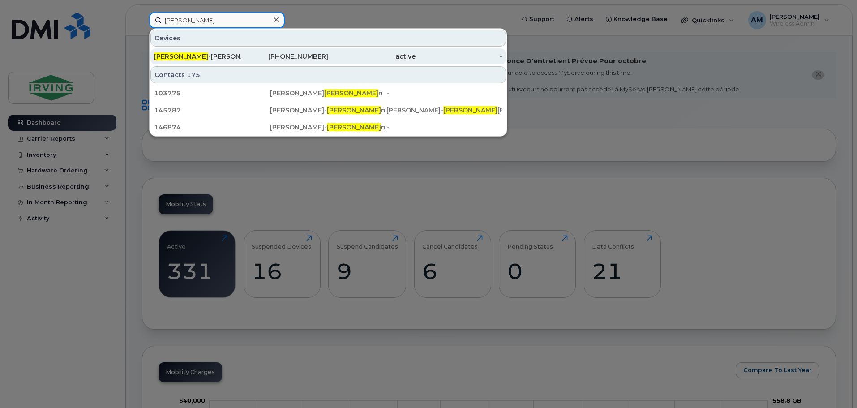
type input "[PERSON_NAME]"
click at [205, 57] on div "Julie -Anne Dougherty" at bounding box center [197, 56] width 87 height 9
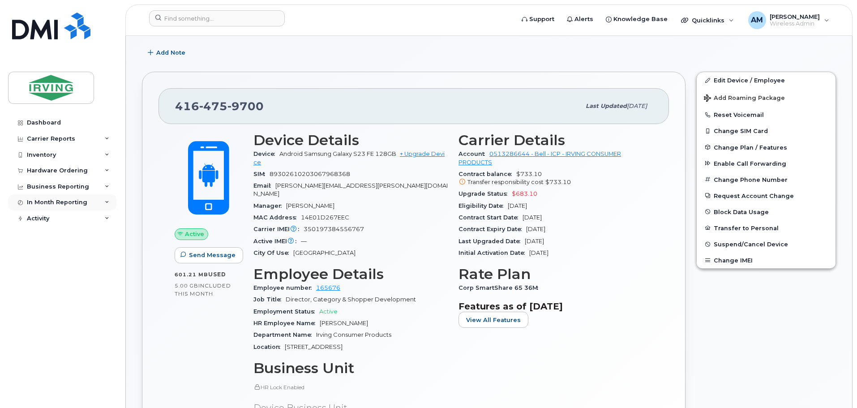
scroll to position [179, 0]
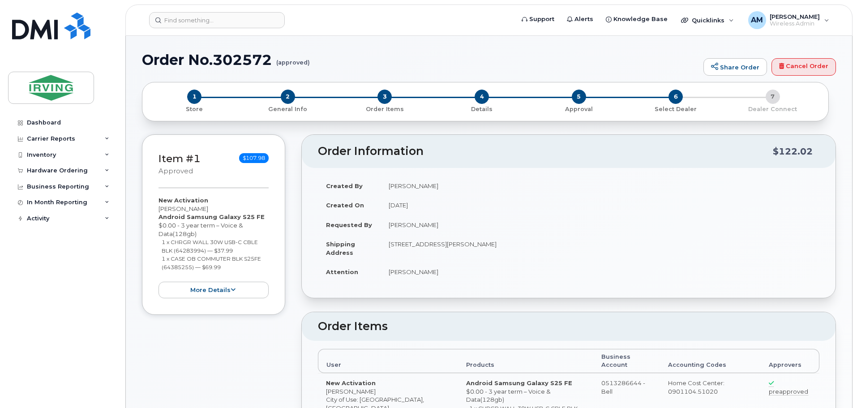
type textarea "Please do not activate device until it's receive"
radio input "true"
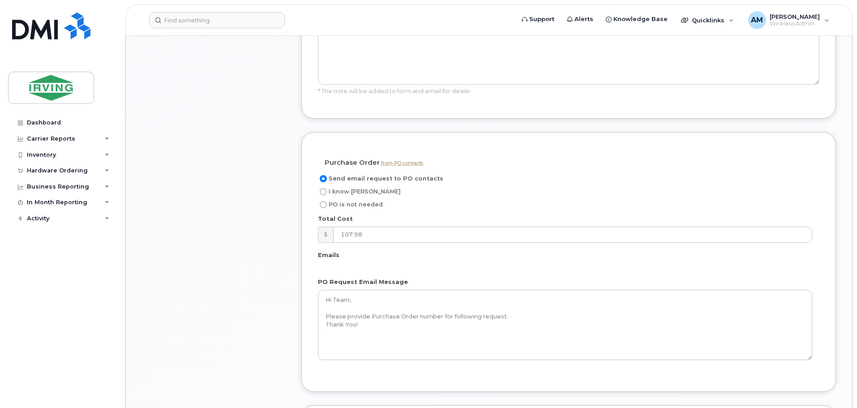
scroll to position [672, 0]
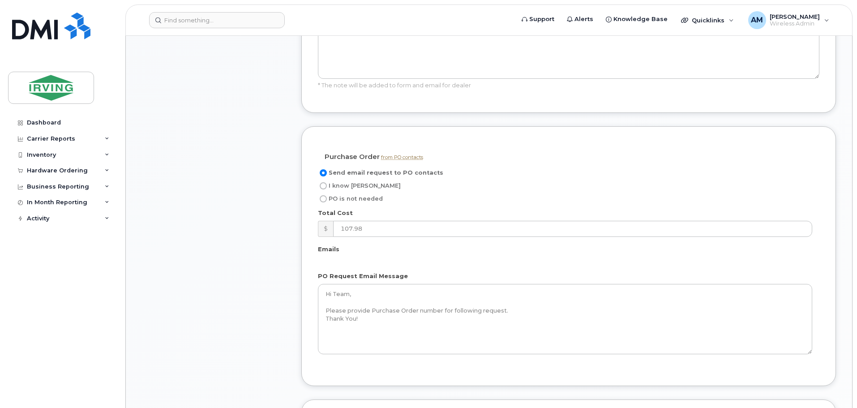
click at [323, 182] on input "I know PO" at bounding box center [323, 185] width 7 height 7
radio input "true"
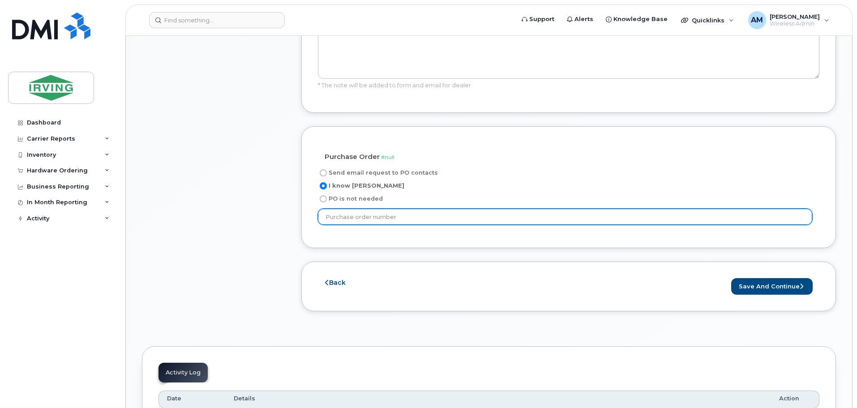
click at [405, 209] on input "text" at bounding box center [565, 217] width 495 height 16
type input "20610232"
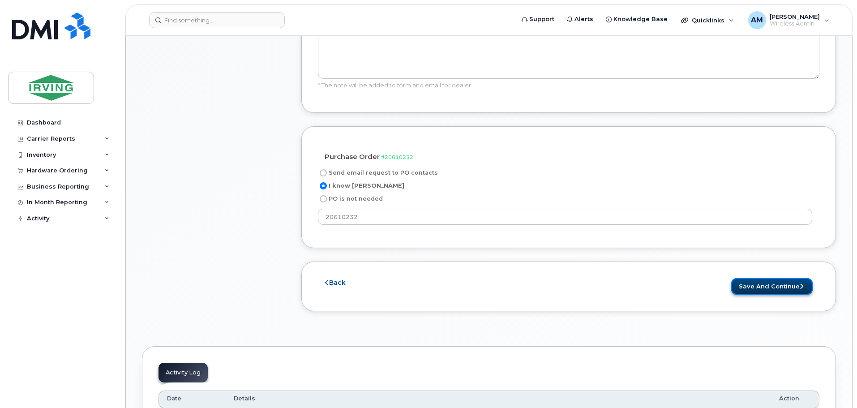
click at [754, 278] on button "Save and Continue" at bounding box center [773, 286] width 82 height 17
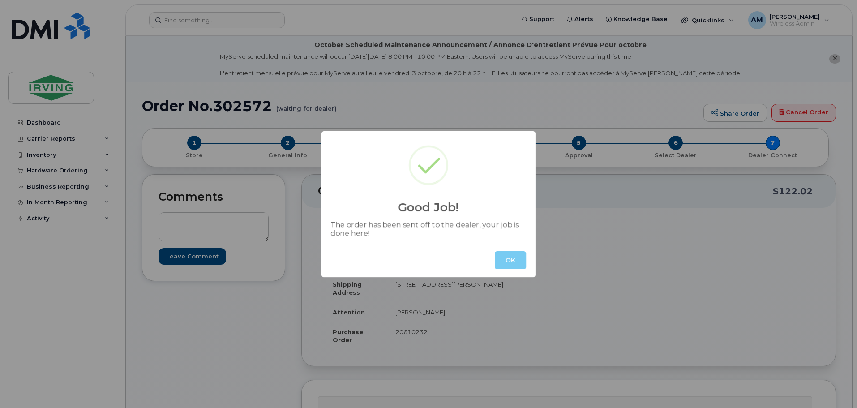
click at [506, 261] on button "OK" at bounding box center [510, 260] width 31 height 18
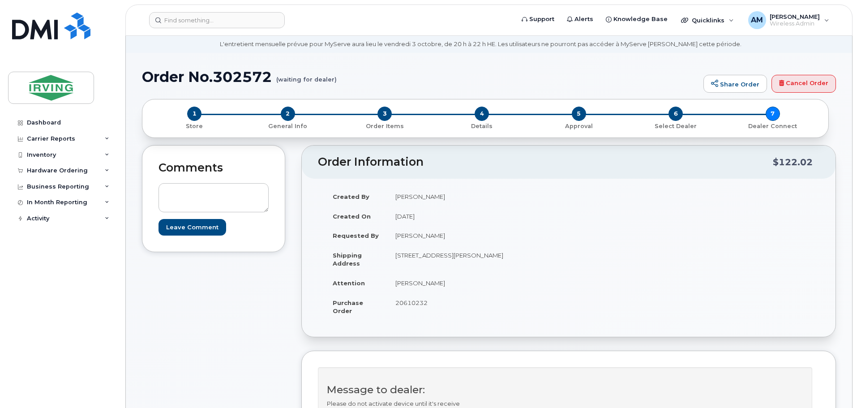
scroll to position [45, 0]
